Goal: Task Accomplishment & Management: Manage account settings

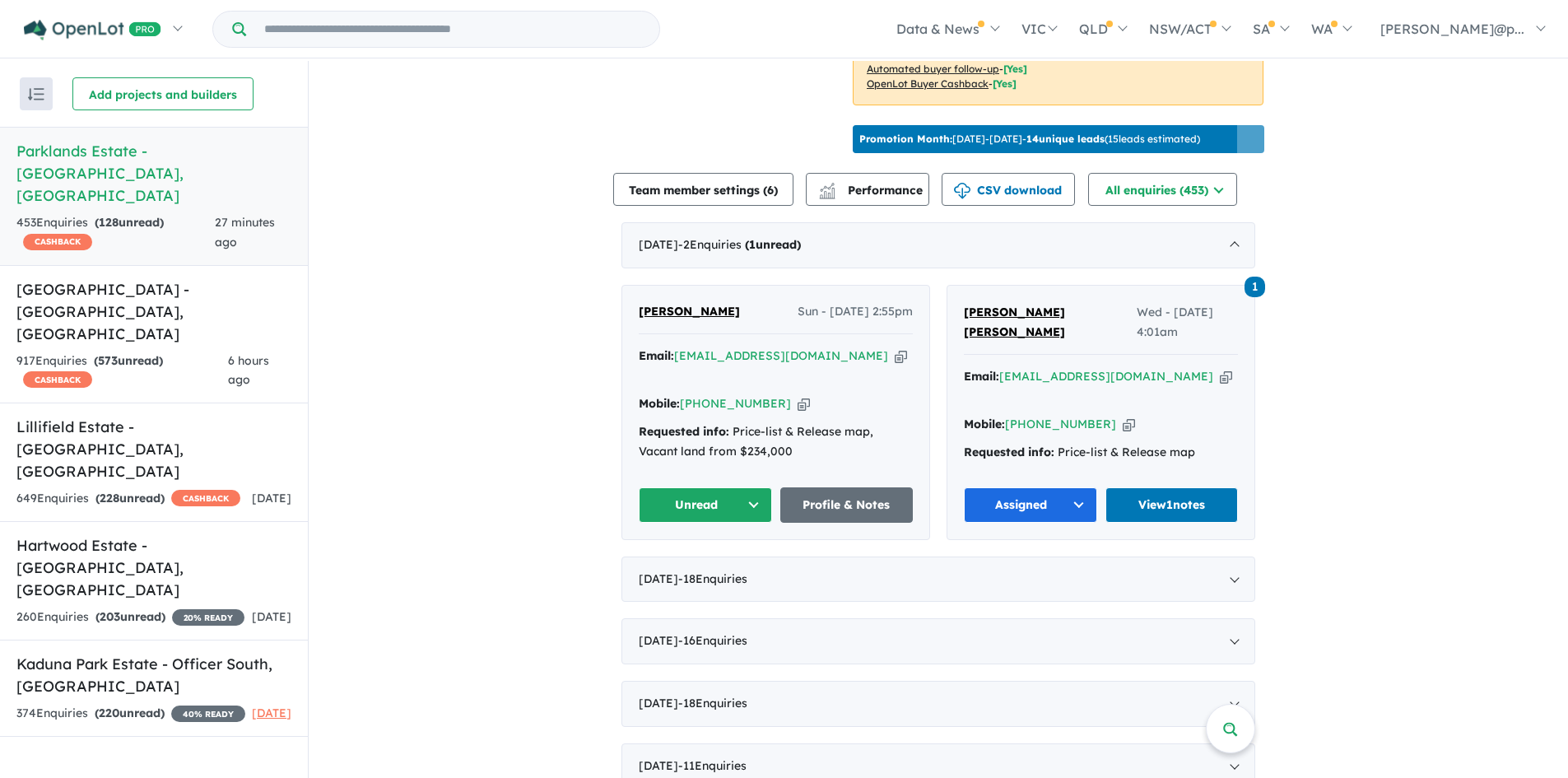
scroll to position [516, 0]
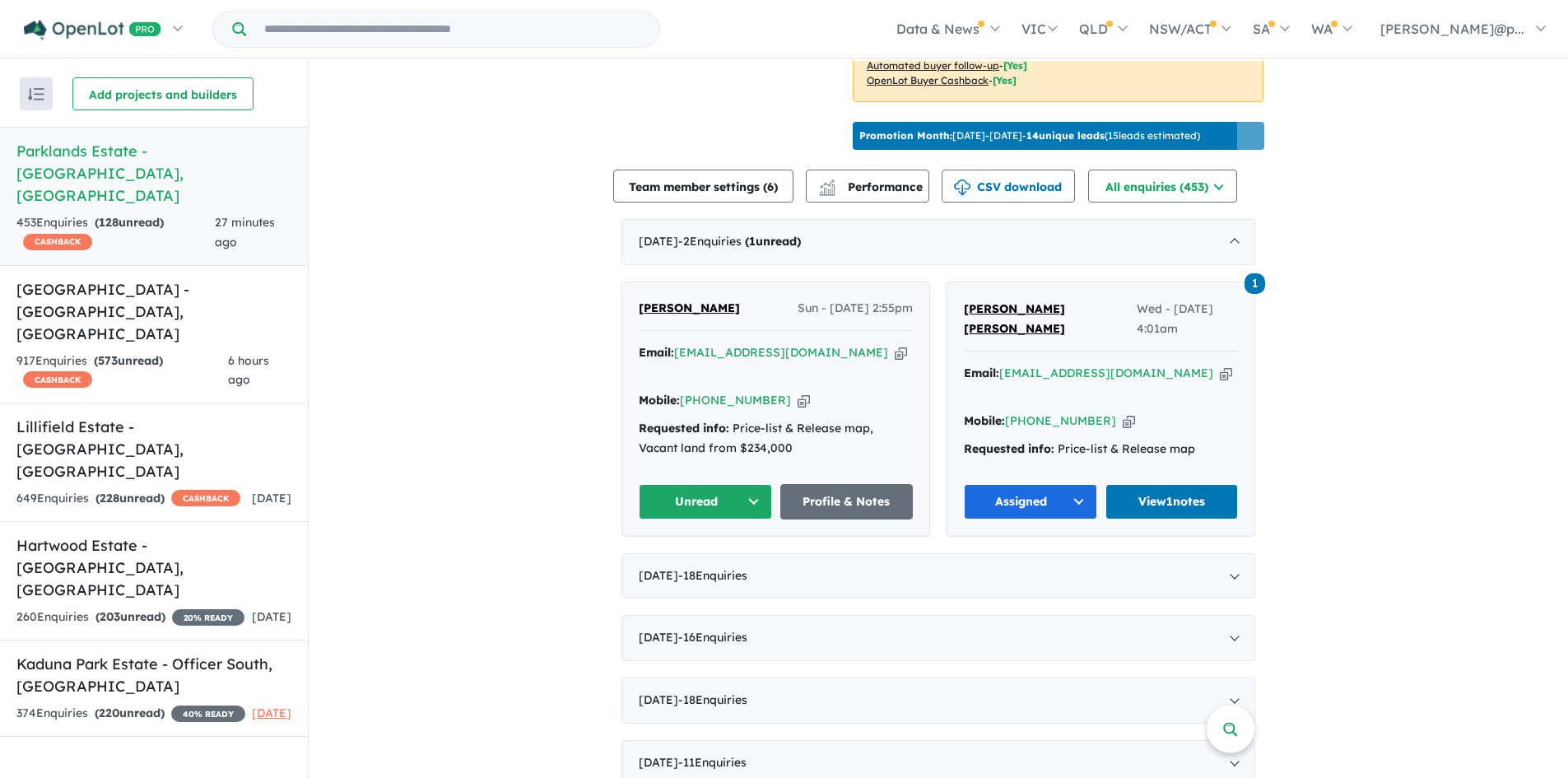
click at [773, 385] on div "Email: [PERSON_NAME][EMAIL_ADDRESS][DOMAIN_NAME] Copied! Mobile: [PHONE_NUMBER]…" at bounding box center [775, 405] width 274 height 123
click at [797, 392] on icon "button" at bounding box center [803, 400] width 12 height 17
click at [895, 344] on icon "button" at bounding box center [900, 352] width 12 height 17
drag, startPoint x: 733, startPoint y: 295, endPoint x: 636, endPoint y: 294, distance: 97.0
click at [639, 299] on div "[PERSON_NAME] Sun - [DATE] 2:55pm" at bounding box center [775, 316] width 274 height 33
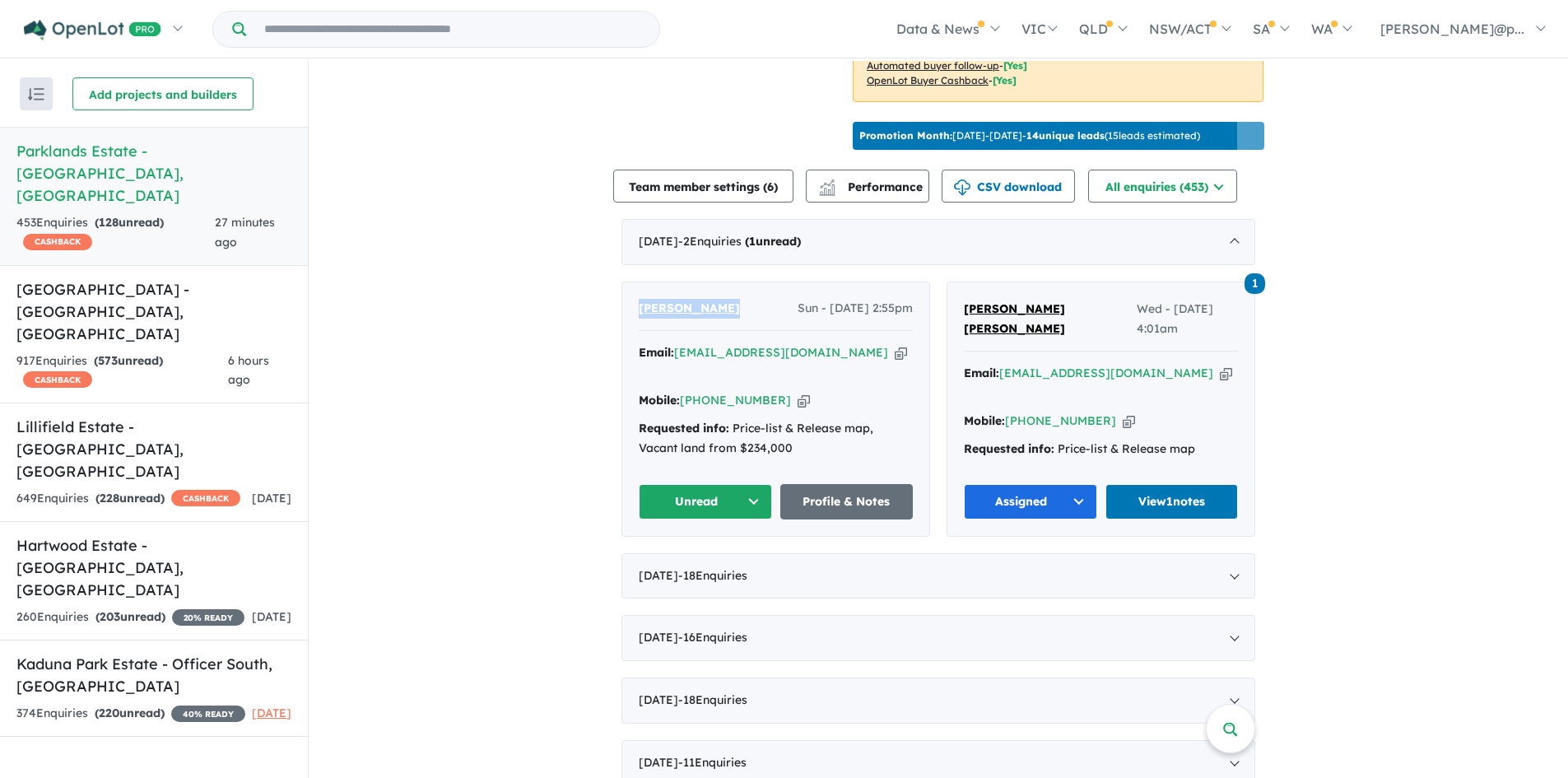
copy span "[PERSON_NAME]"
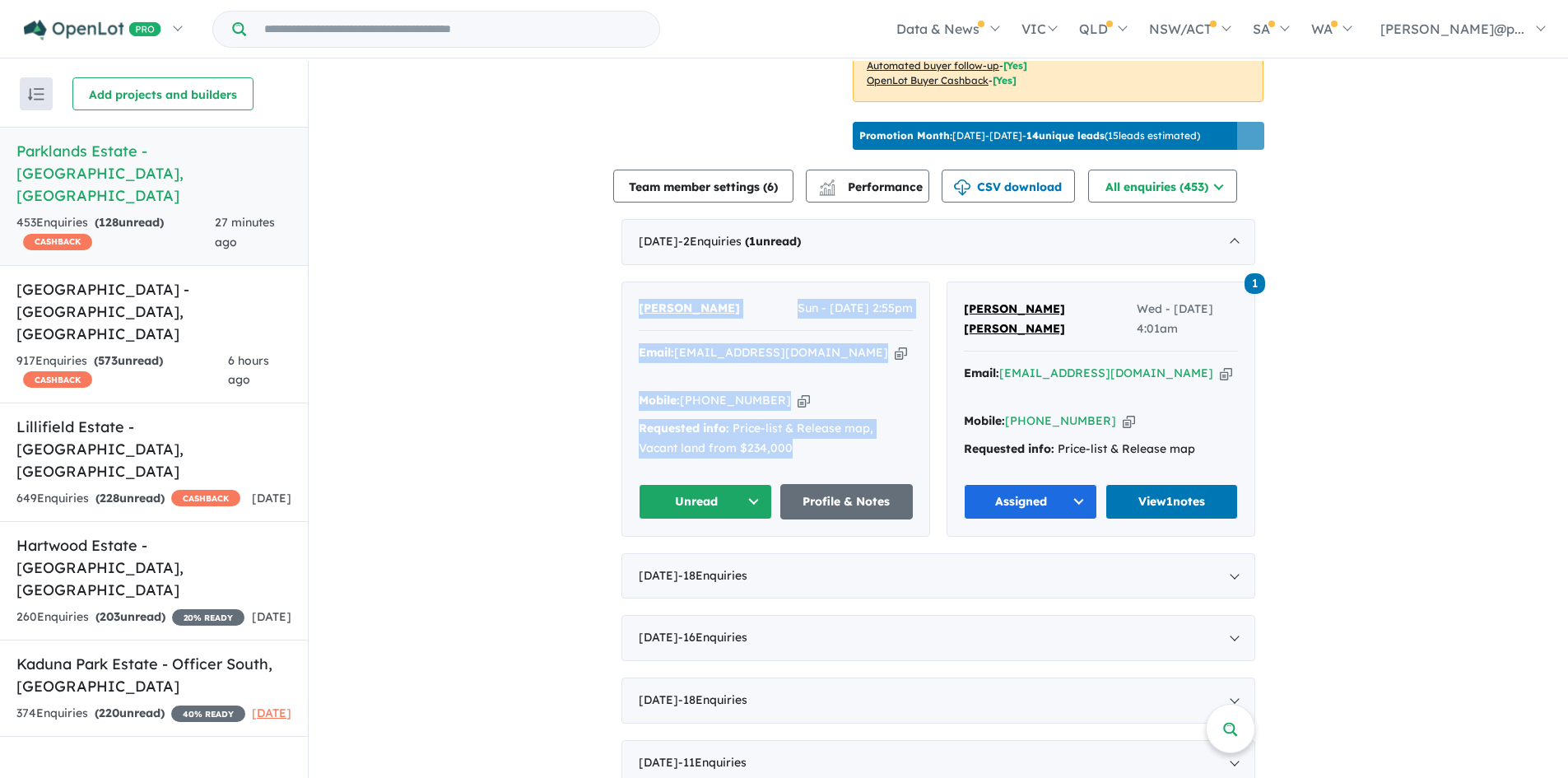
drag, startPoint x: 805, startPoint y: 425, endPoint x: 631, endPoint y: 297, distance: 216.0
click at [631, 297] on div "[PERSON_NAME] Sun - [DATE] 2:55pm Email: [PERSON_NAME][EMAIL_ADDRESS][DOMAIN_NA…" at bounding box center [775, 409] width 307 height 253
copy div "[PERSON_NAME] Sun - [DATE] 2:55pm Email: [PERSON_NAME][EMAIL_ADDRESS][DOMAIN_NA…"
click at [736, 484] on button "Unread" at bounding box center [705, 502] width 133 height 36
click at [699, 547] on button "Assigned" at bounding box center [711, 578] width 143 height 38
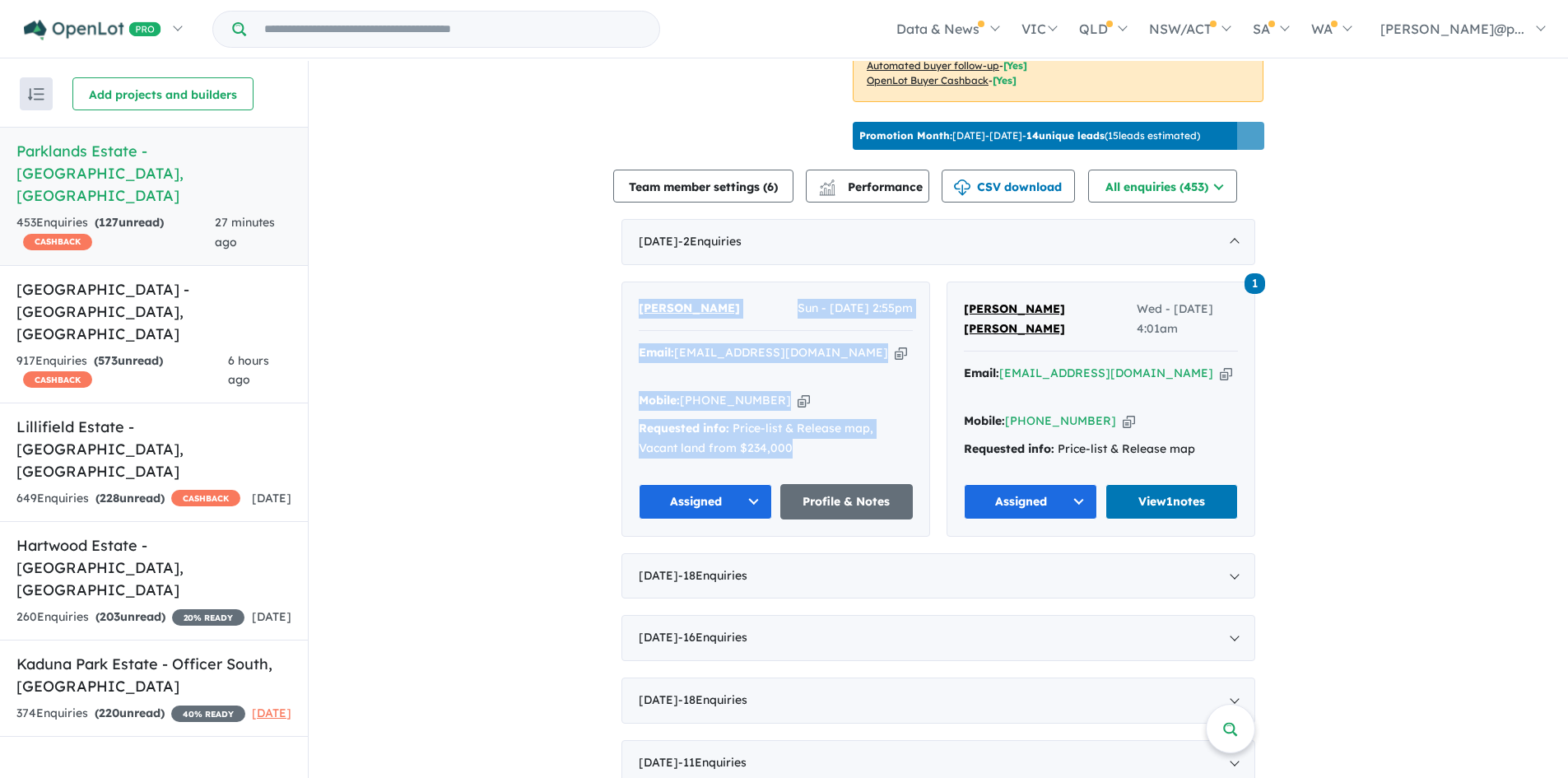
click at [840, 346] on div "Email: [PERSON_NAME][EMAIL_ADDRESS][DOMAIN_NAME] Copied!" at bounding box center [775, 362] width 274 height 39
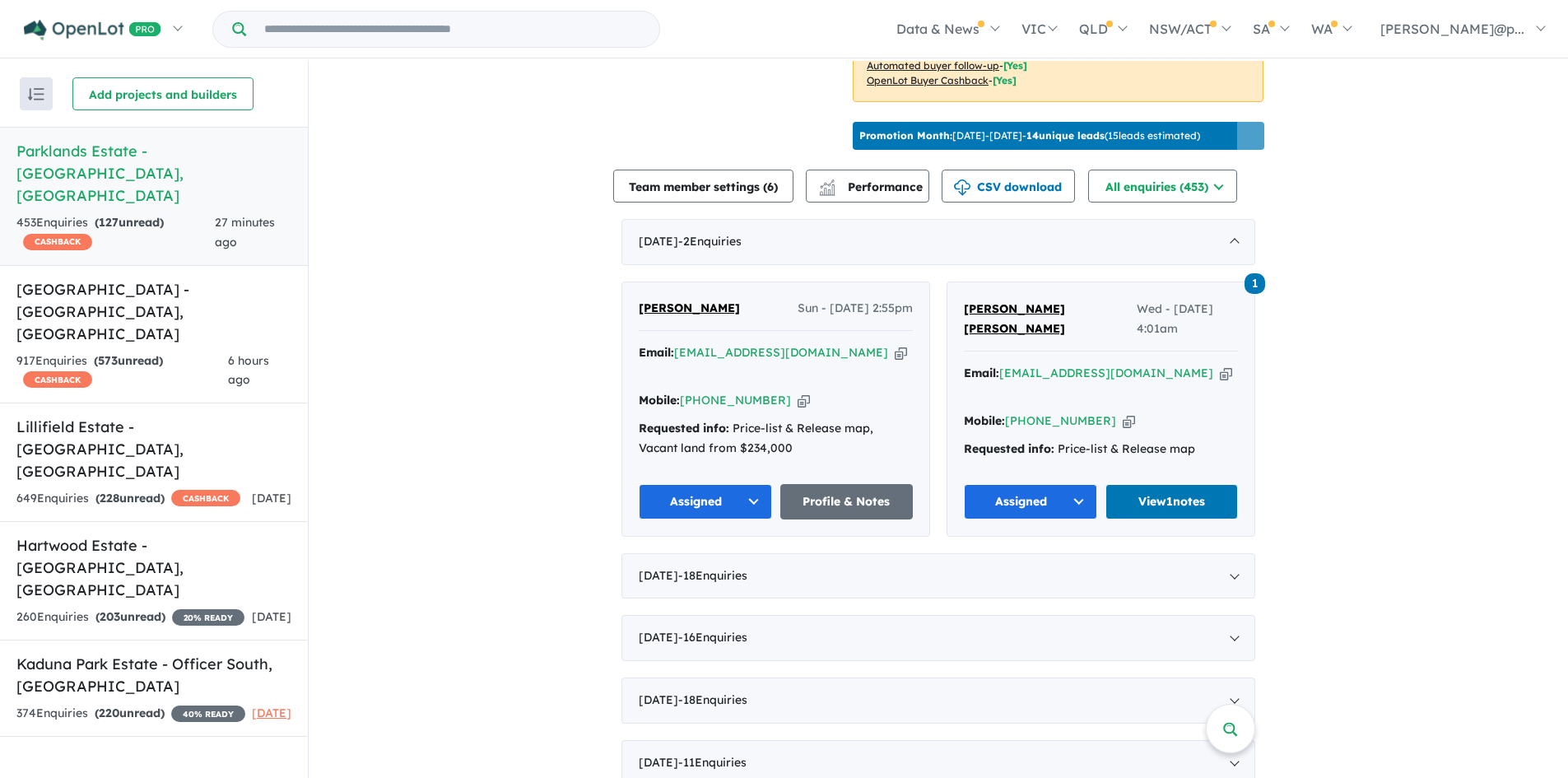
click at [895, 346] on icon "button" at bounding box center [900, 352] width 12 height 17
